Goal: Information Seeking & Learning: Learn about a topic

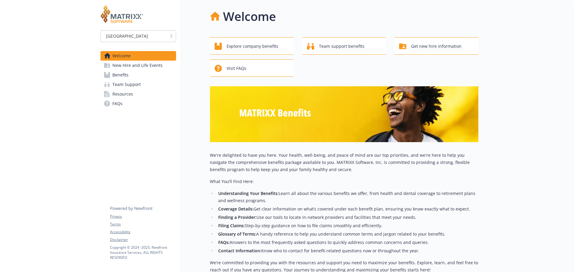
click at [117, 75] on span "Benefits" at bounding box center [120, 75] width 16 height 10
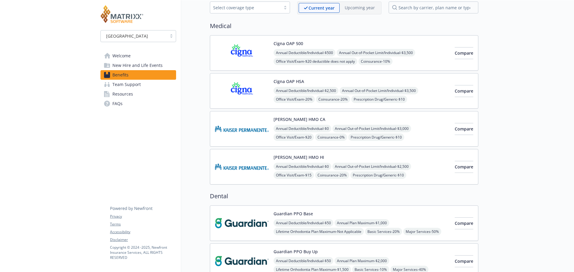
scroll to position [24, 0]
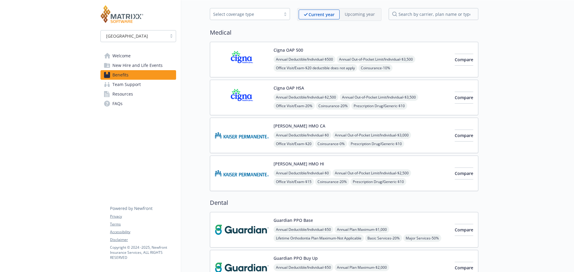
click at [241, 90] on img at bounding box center [242, 97] width 54 height 25
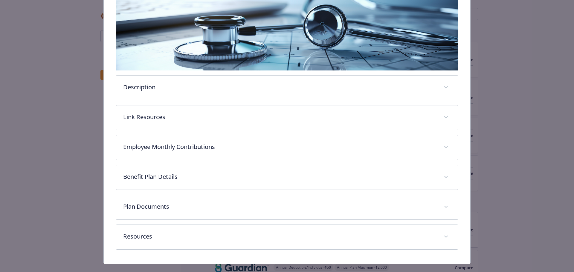
scroll to position [108, 0]
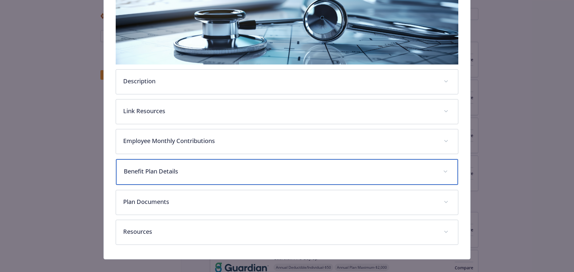
click at [149, 172] on p "Benefit Plan Details" at bounding box center [280, 171] width 312 height 9
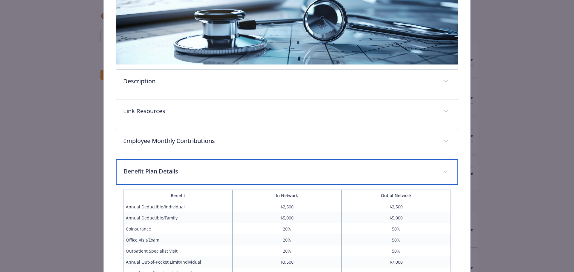
click at [148, 168] on p "Benefit Plan Details" at bounding box center [280, 171] width 312 height 9
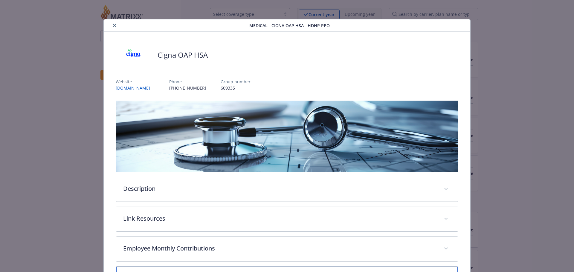
scroll to position [30, 0]
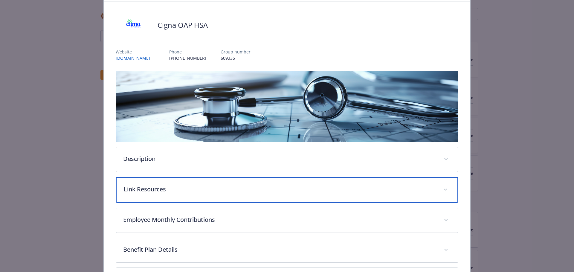
click at [143, 187] on p "Link Resources" at bounding box center [280, 189] width 312 height 9
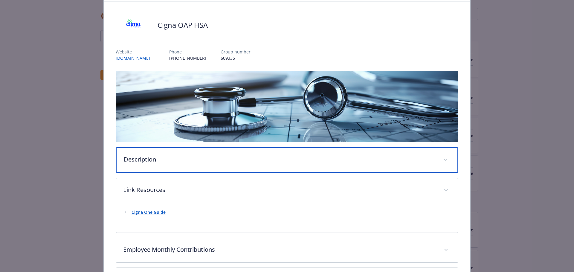
click at [141, 163] on div "Description" at bounding box center [287, 160] width 342 height 26
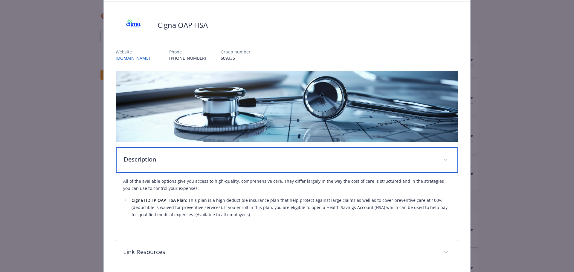
click at [141, 163] on div "Description" at bounding box center [287, 160] width 342 height 26
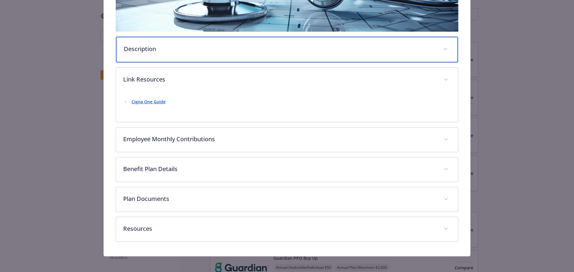
scroll to position [143, 0]
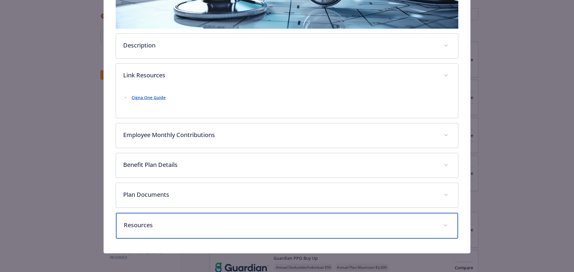
click at [144, 221] on p "Resources" at bounding box center [280, 225] width 312 height 9
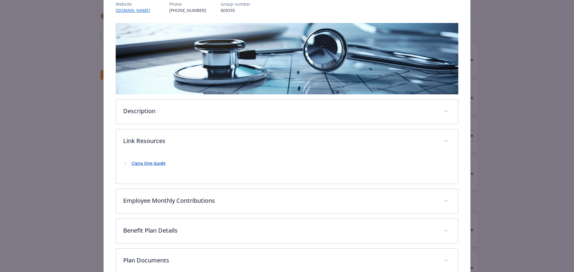
scroll to position [0, 0]
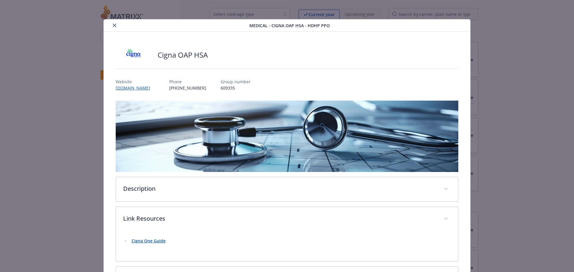
click at [114, 24] on icon "close" at bounding box center [115, 26] width 4 height 4
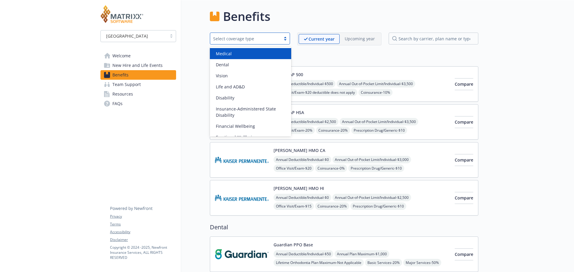
click at [230, 43] on div "Select coverage type" at bounding box center [250, 39] width 80 height 12
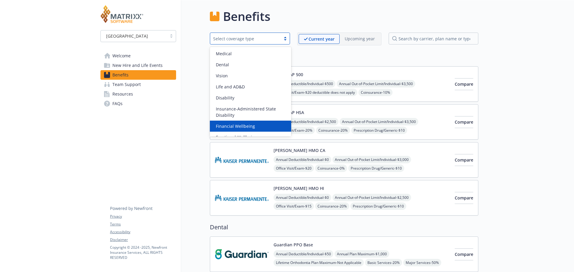
scroll to position [7, 0]
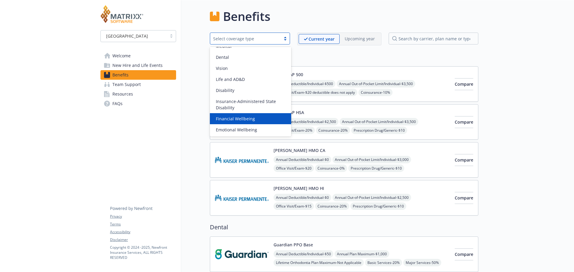
click at [232, 119] on span "Financial Wellbeing" at bounding box center [235, 119] width 39 height 6
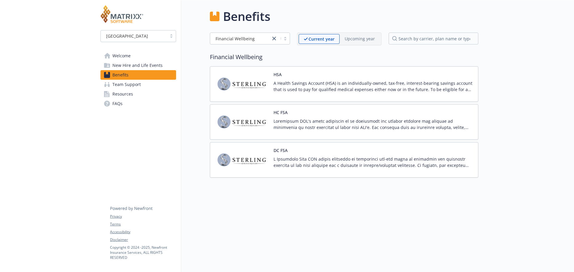
click at [284, 79] on div "HSA A Health Savings Account (HSA) is an individually-owned, tax-free, interest…" at bounding box center [373, 83] width 200 height 25
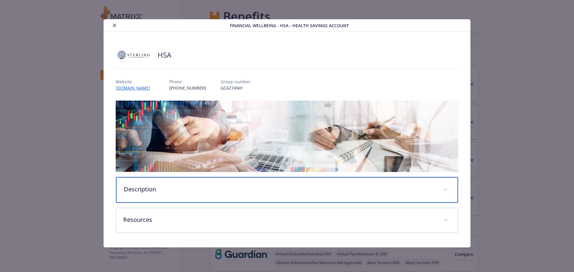
click at [139, 189] on p "Description" at bounding box center [280, 189] width 312 height 9
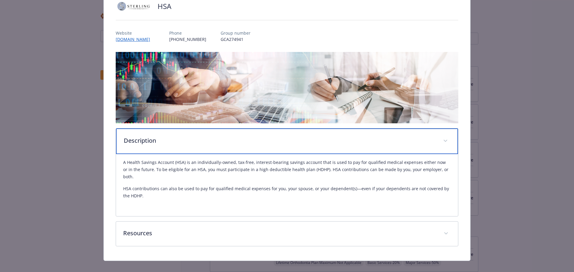
scroll to position [49, 0]
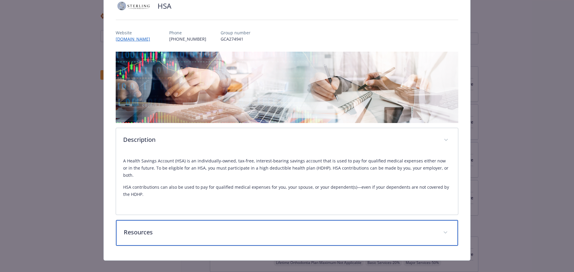
click at [143, 228] on p "Resources" at bounding box center [280, 232] width 312 height 9
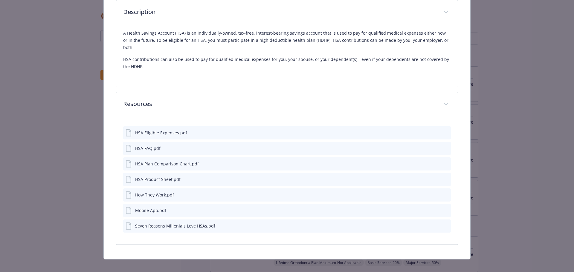
scroll to position [176, 0]
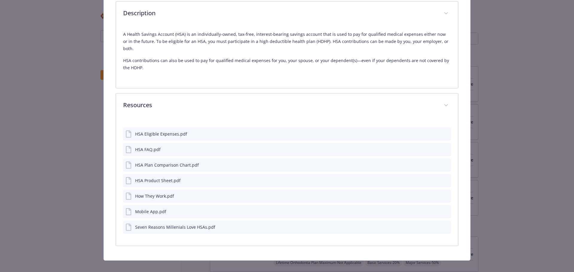
click at [138, 146] on div "HSA FAQ.pdf" at bounding box center [147, 149] width 25 height 6
click at [143, 146] on div "HSA FAQ.pdf" at bounding box center [147, 149] width 25 height 6
click at [128, 146] on icon "details for plan Financial Wellbeing - HSA - Health Savings Account" at bounding box center [128, 149] width 5 height 7
click at [442, 147] on icon "preview file" at bounding box center [444, 149] width 5 height 4
click at [444, 178] on icon "preview file" at bounding box center [444, 180] width 5 height 4
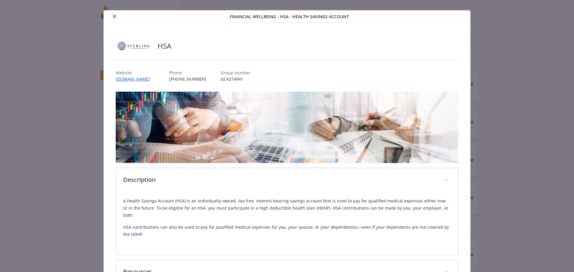
scroll to position [0, 0]
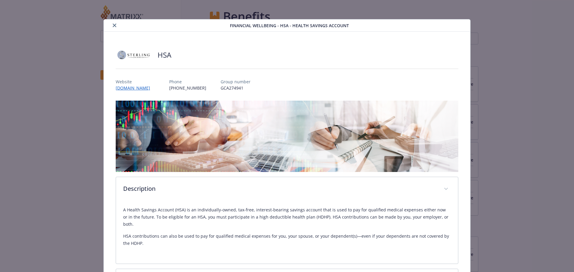
drag, startPoint x: 112, startPoint y: 26, endPoint x: 142, endPoint y: 54, distance: 41.2
click at [139, 52] on div "Financial Wellbeing - HSA - Health Savings Account HSA Website www.sterlingadmi…" at bounding box center [287, 227] width 367 height 417
click at [156, 88] on link "www.sterlingadministration.com" at bounding box center [136, 88] width 40 height 7
